Goal: Book appointment/travel/reservation

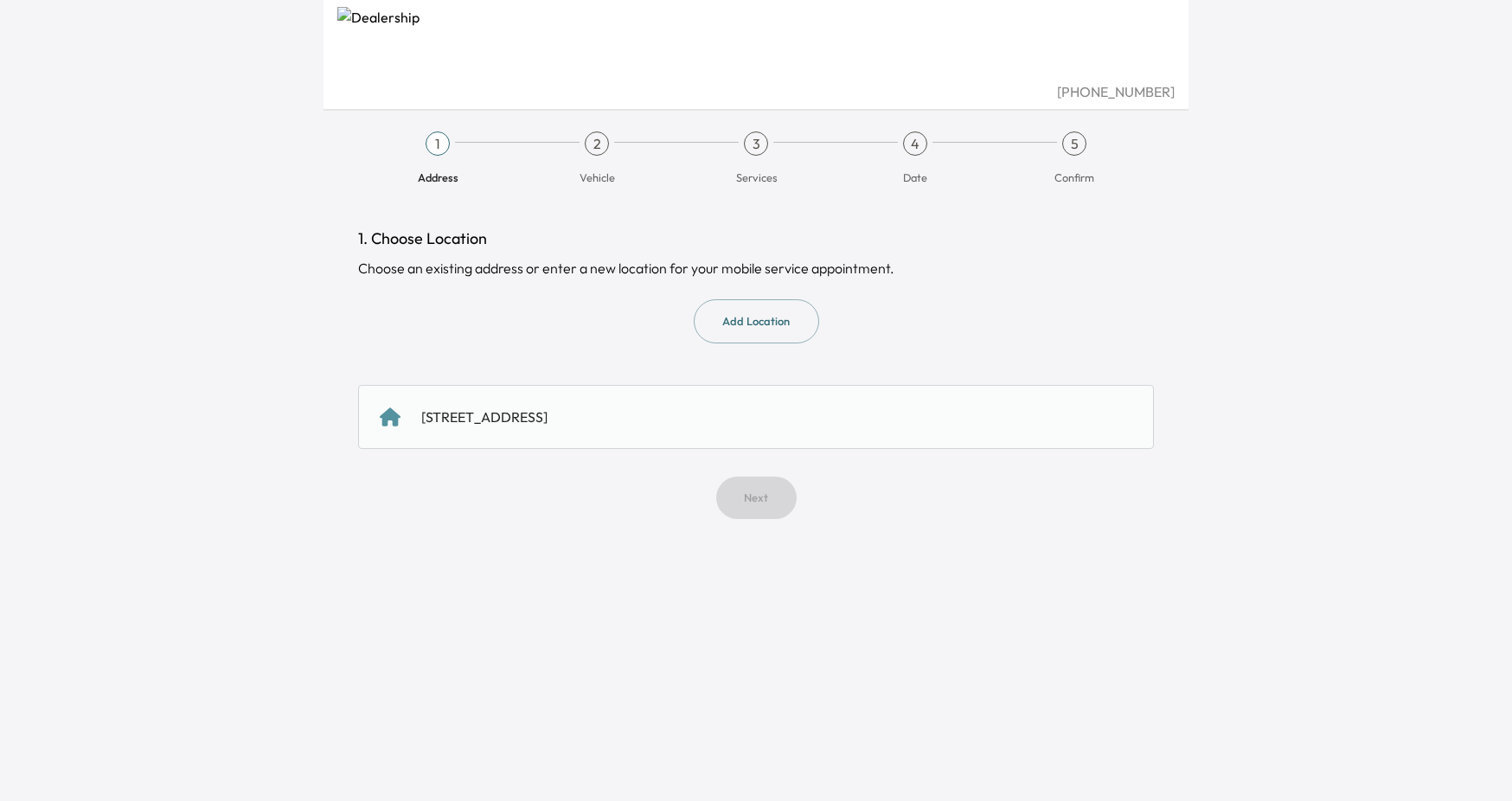
click at [547, 426] on div "[STREET_ADDRESS]" at bounding box center [484, 417] width 126 height 21
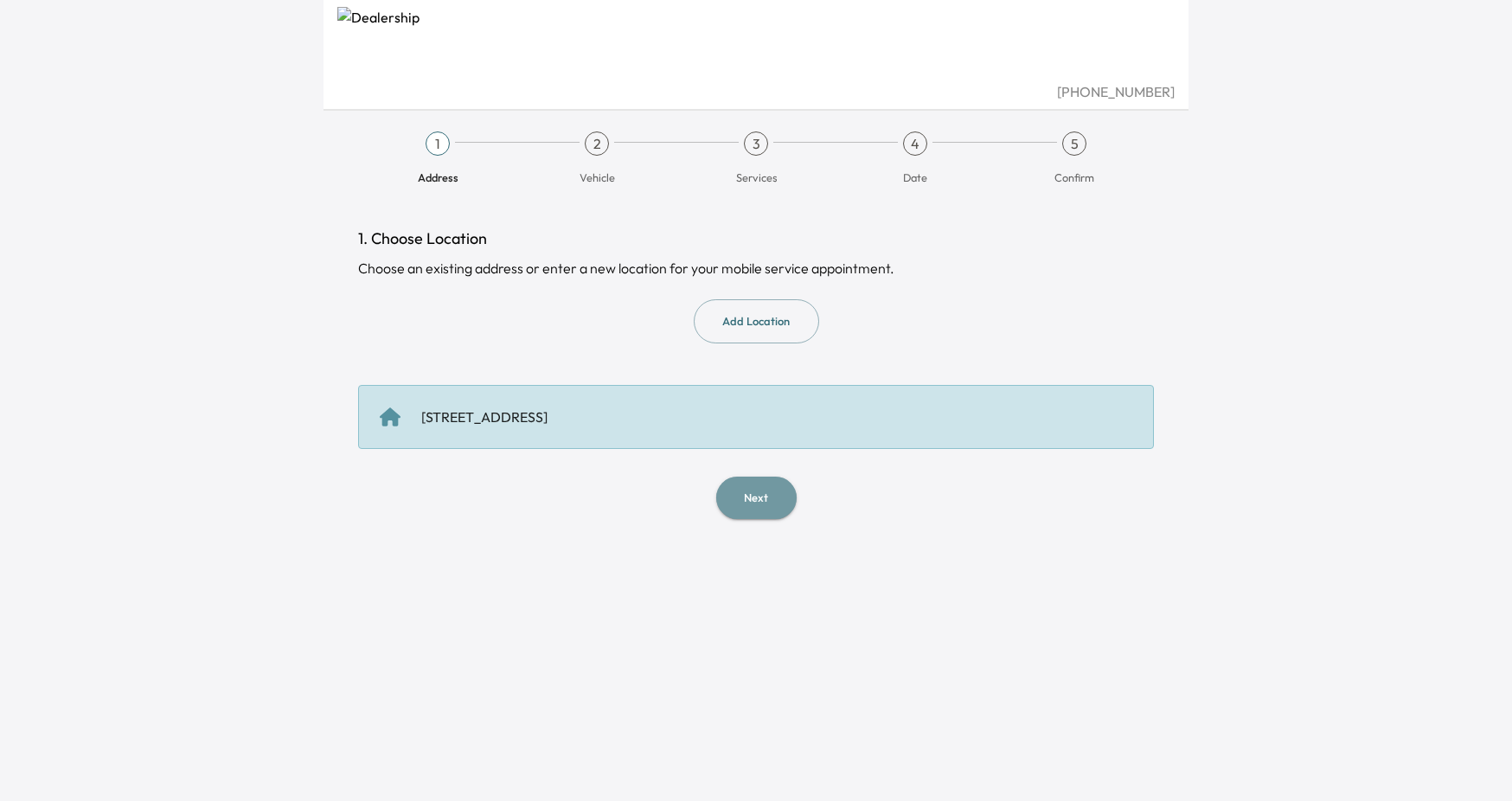
click at [756, 499] on button "Next" at bounding box center [756, 498] width 80 height 42
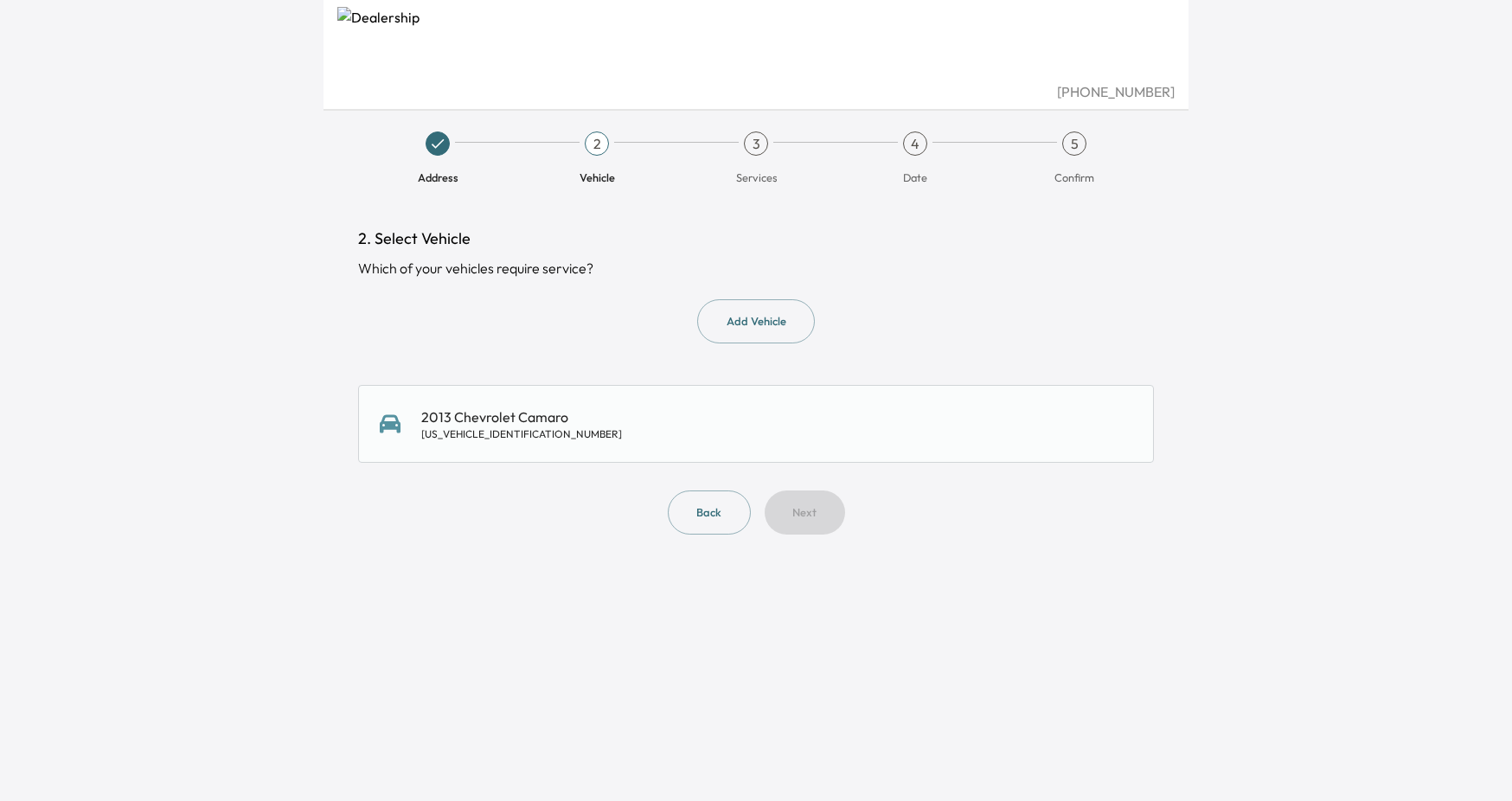
click at [608, 415] on div "2013 Chevrolet Camaro [US_VEHICLE_IDENTIFICATION_NUMBER]" at bounding box center [756, 424] width 753 height 34
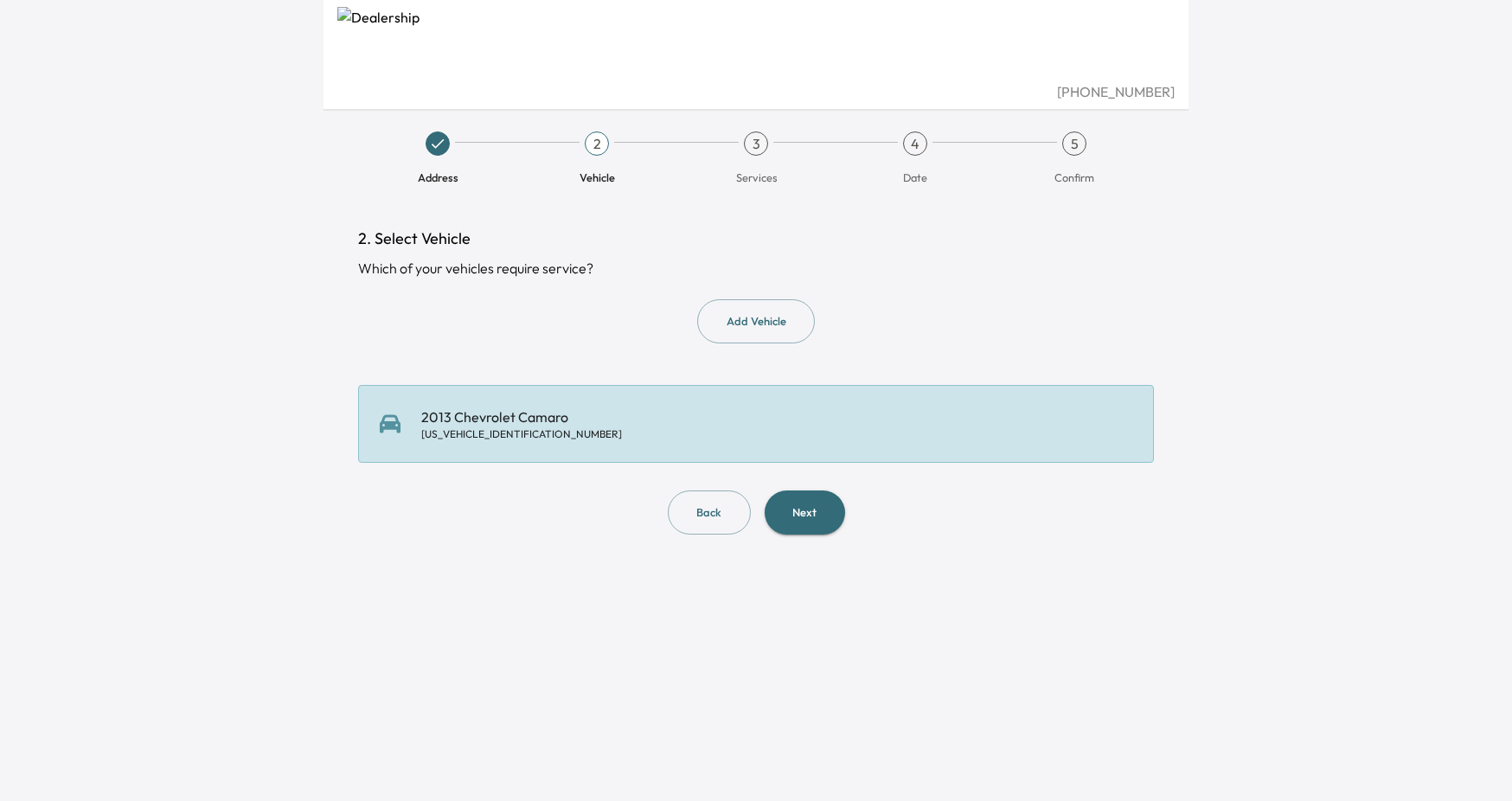
click at [832, 511] on button "Next" at bounding box center [804, 512] width 80 height 44
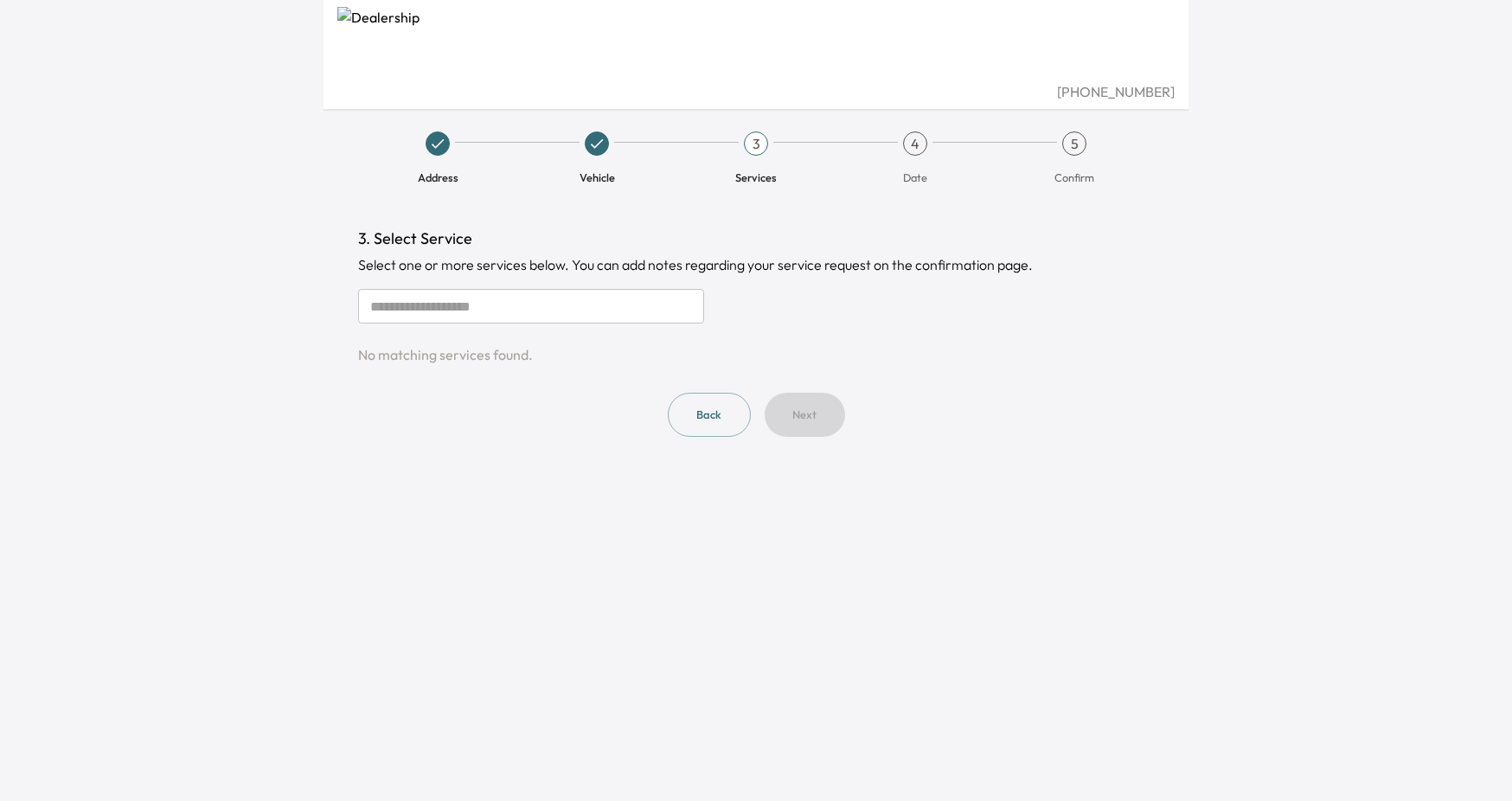
click at [547, 301] on input "text" at bounding box center [531, 306] width 346 height 34
